Goal: Information Seeking & Learning: Understand process/instructions

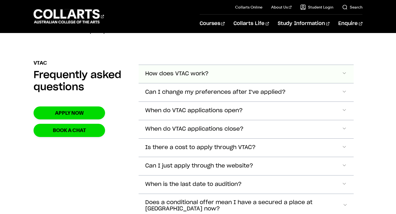
click at [193, 75] on span "How does VTAC work?" at bounding box center [177, 74] width 64 height 6
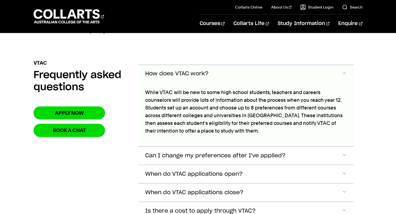
scroll to position [688, 0]
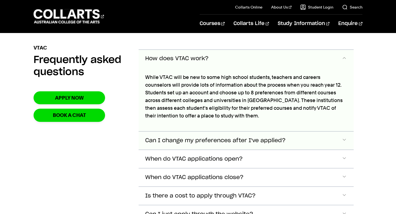
click at [175, 62] on span "Can I change my preferences after I've applied?" at bounding box center [177, 59] width 64 height 6
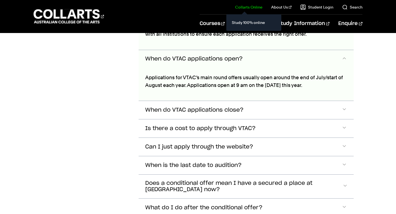
scroll to position [829, 0]
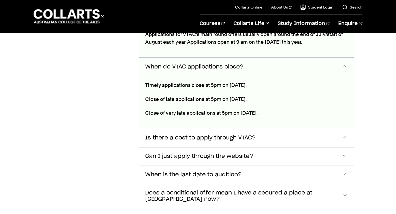
scroll to position [879, 0]
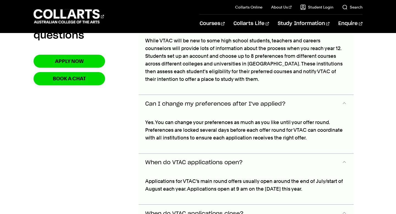
scroll to position [725, 0]
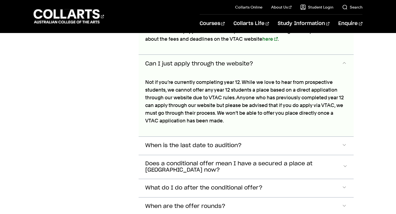
scroll to position [1017, 0]
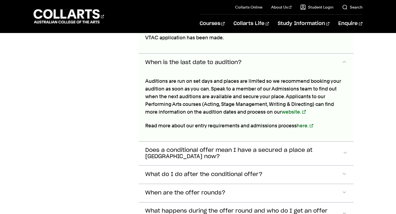
scroll to position [1098, 0]
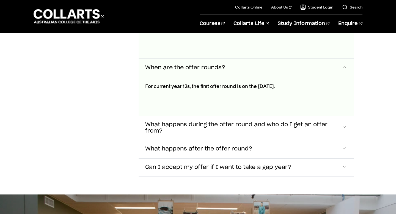
scroll to position [1368, 0]
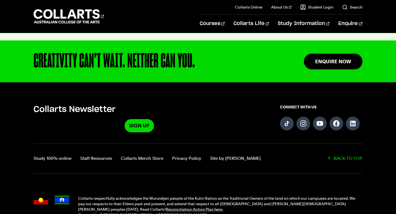
scroll to position [2062, 0]
